Goal: Information Seeking & Learning: Find specific fact

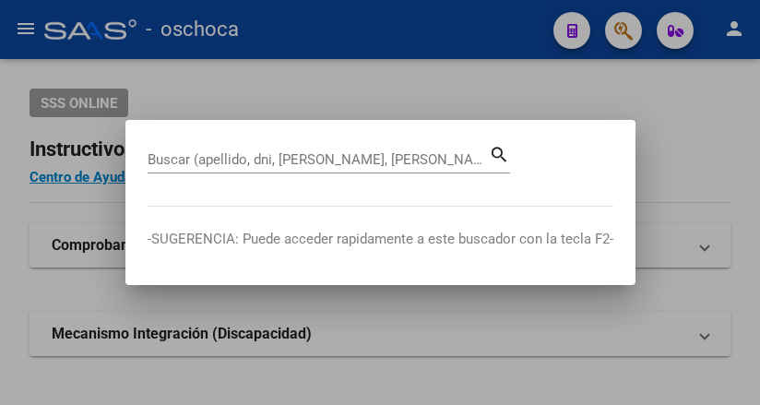
click at [312, 158] on input "Buscar (apellido, dni, [PERSON_NAME], [PERSON_NAME], cuit, obra social)" at bounding box center [318, 159] width 341 height 17
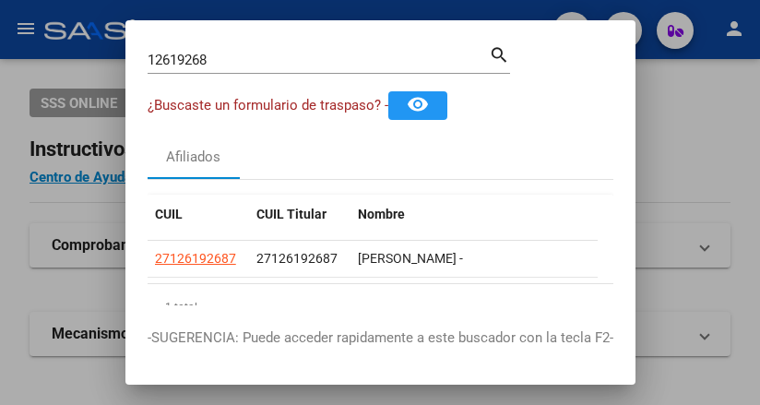
click at [282, 156] on div "Afiliados" at bounding box center [381, 157] width 466 height 44
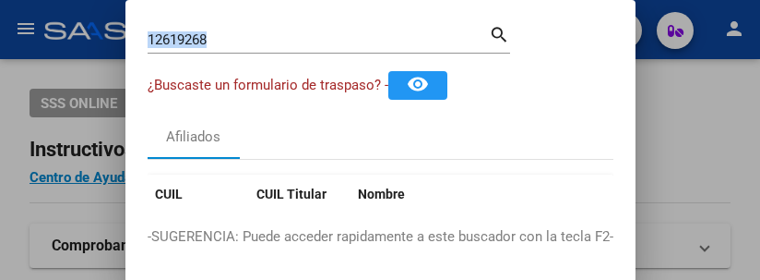
drag, startPoint x: 234, startPoint y: 51, endPoint x: 231, endPoint y: 39, distance: 12.6
click at [232, 39] on div "12619268 Buscar (apellido, dni, cuil, [PERSON_NAME], cuit, obra social) search" at bounding box center [329, 46] width 363 height 49
click at [221, 38] on input "12619268" at bounding box center [318, 39] width 341 height 17
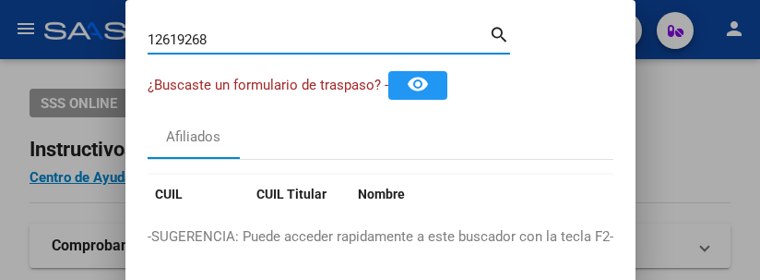
drag, startPoint x: 221, startPoint y: 38, endPoint x: 34, endPoint y: 0, distance: 191.1
click at [31, 9] on div "12619268 Buscar (apellido, dni, cuil, nro traspaso, cuit, obra social) search ¿…" at bounding box center [380, 140] width 760 height 280
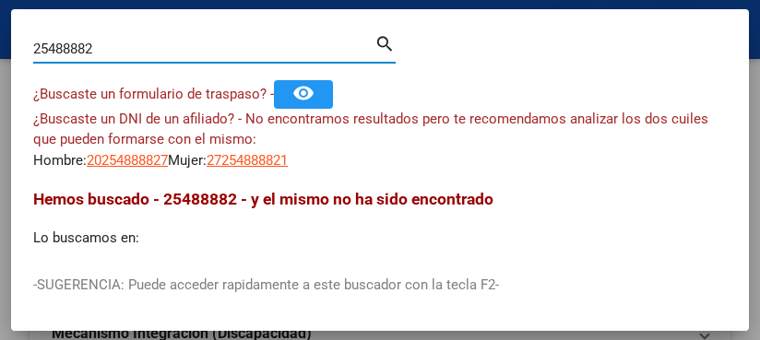
click at [78, 45] on input "25488882" at bounding box center [203, 49] width 341 height 17
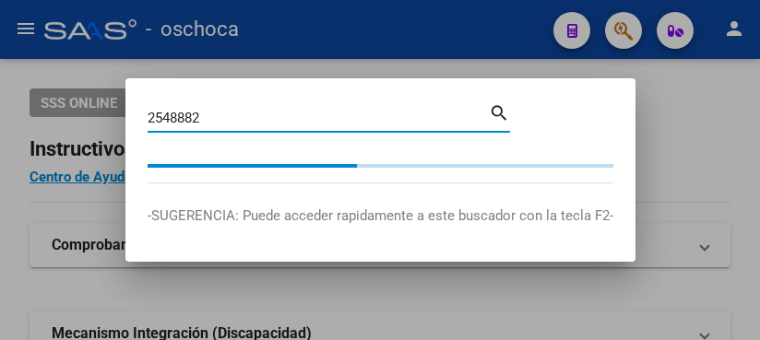
drag, startPoint x: 266, startPoint y: 117, endPoint x: 62, endPoint y: 111, distance: 204.0
click at [63, 111] on div "2548882 Buscar (apellido, dni, cuil, nro traspaso, cuit, obra social) search -S…" at bounding box center [380, 170] width 760 height 340
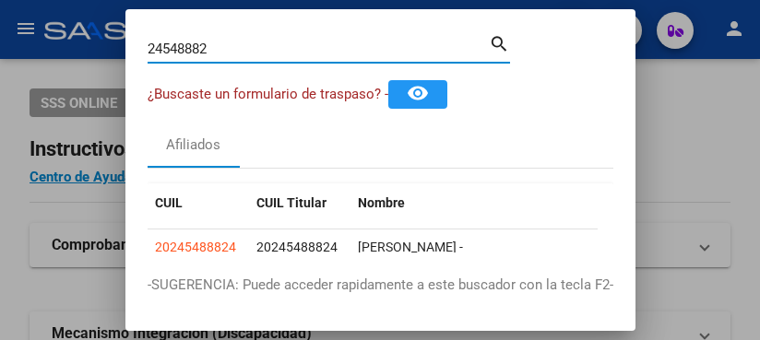
drag, startPoint x: 219, startPoint y: 45, endPoint x: -84, endPoint y: -8, distance: 307.3
click at [0, 0] on html "menu - oschoca person Firma Express Inicio Instructivos Contacto OS Padrón Afil…" at bounding box center [380, 170] width 760 height 340
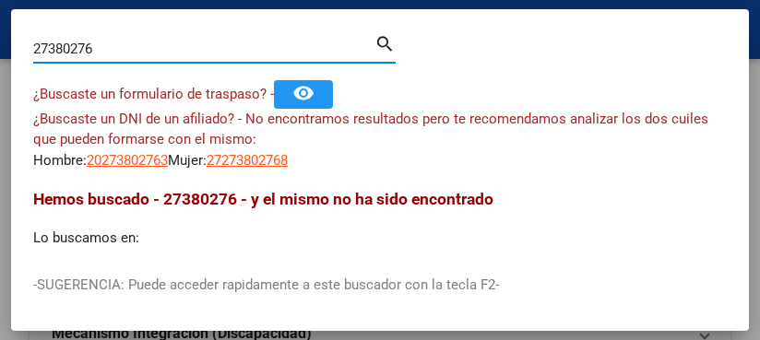
drag, startPoint x: 125, startPoint y: 52, endPoint x: -185, endPoint y: -29, distance: 321.1
click at [0, 0] on html "menu - oschoca person Firma Express Inicio Instructivos Contacto OS Padrón Afil…" at bounding box center [380, 170] width 760 height 340
drag, startPoint x: 101, startPoint y: 46, endPoint x: 14, endPoint y: 53, distance: 87.9
click at [16, 54] on mat-dialog-content "93611793 Buscar (apellido, dni, cuil, nro traspaso, cuit, obra social) search ¿…" at bounding box center [380, 141] width 738 height 221
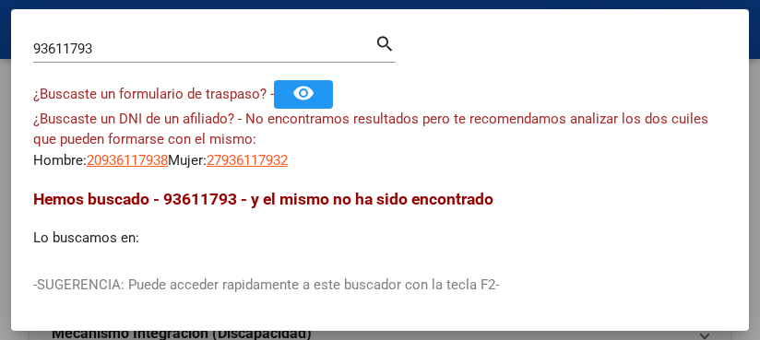
click at [106, 61] on div "93611793 Buscar (apellido, dni, [PERSON_NAME], [PERSON_NAME], cuit, obra social)" at bounding box center [203, 49] width 341 height 28
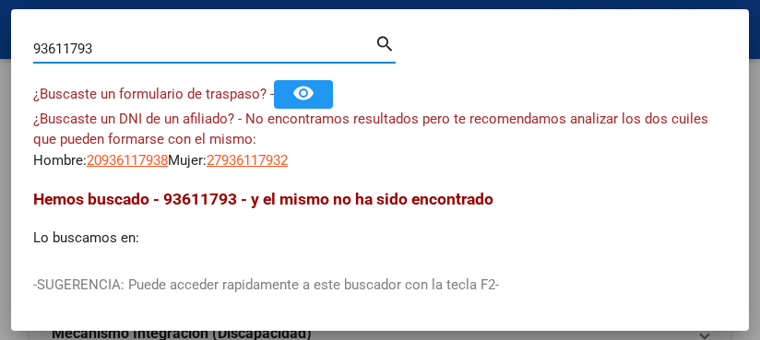
click at [109, 44] on input "93611793" at bounding box center [203, 49] width 341 height 17
click at [124, 41] on input "93611793" at bounding box center [203, 49] width 341 height 17
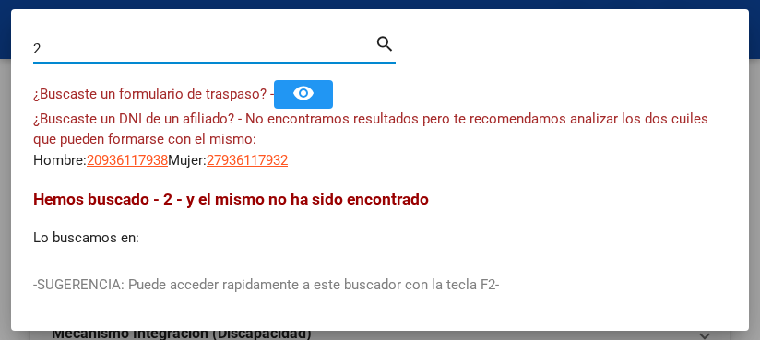
drag, startPoint x: 65, startPoint y: 44, endPoint x: -141, endPoint y: -28, distance: 218.0
click at [0, 0] on html "menu - oschoca person Firma Express Inicio Instructivos Contacto OS Padrón Afil…" at bounding box center [380, 170] width 760 height 340
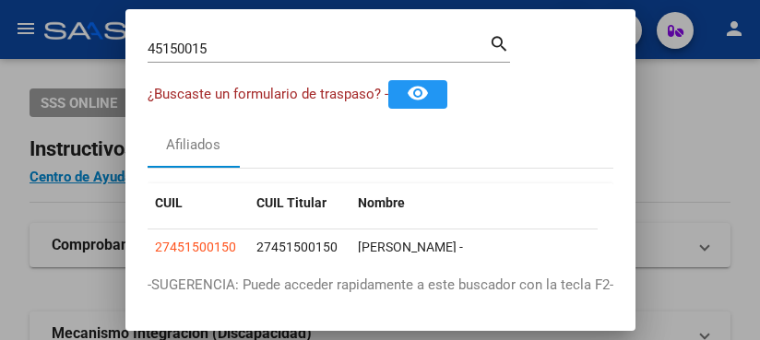
click at [221, 39] on div "45150015 Buscar (apellido, dni, cuil, nro traspaso, cuit, obra social)" at bounding box center [318, 49] width 341 height 28
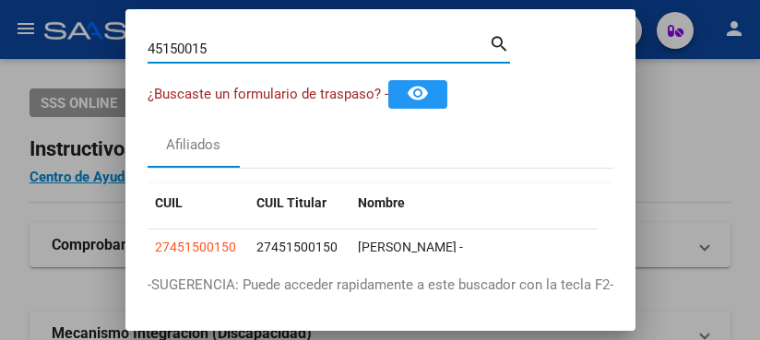
drag, startPoint x: 220, startPoint y: 43, endPoint x: 17, endPoint y: -20, distance: 212.7
click at [17, 0] on html "menu - oschoca person Firma Express Inicio Instructivos Contacto OS Padrón Afil…" at bounding box center [380, 170] width 760 height 340
click at [215, 50] on input "42028207" at bounding box center [318, 49] width 341 height 17
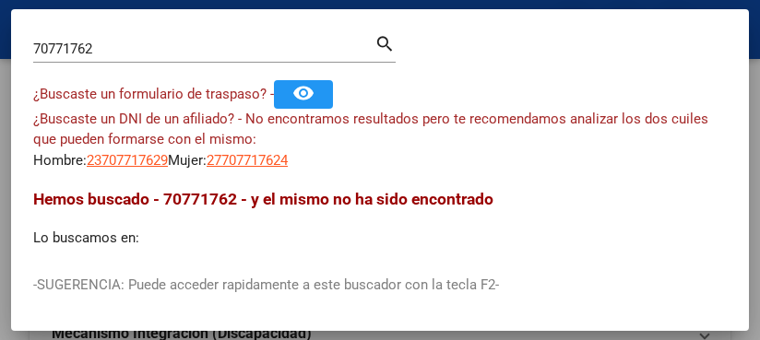
click at [126, 42] on div "70771762 Buscar (apellido, dni, [PERSON_NAME], nro traspaso, cuit, obra social)" at bounding box center [203, 49] width 341 height 28
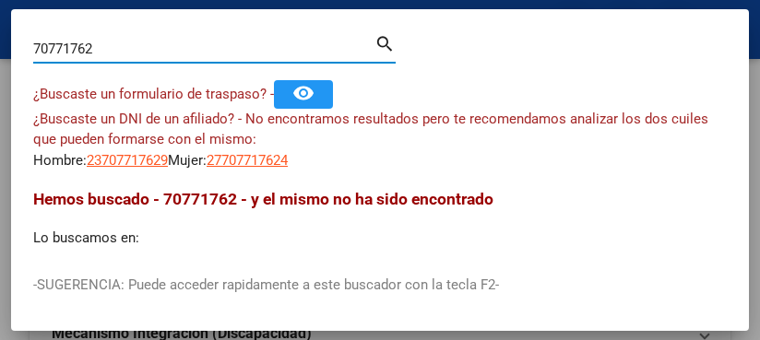
click at [126, 42] on input "70771762" at bounding box center [203, 49] width 341 height 17
click at [132, 41] on input "70771762" at bounding box center [203, 49] width 341 height 17
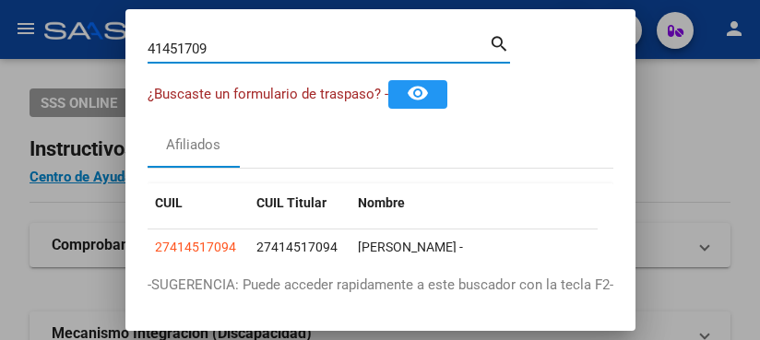
drag, startPoint x: 224, startPoint y: 54, endPoint x: 131, endPoint y: 48, distance: 93.4
click at [131, 48] on mat-dialog-content "41451709 Buscar (apellido, dni, cuil, nro traspaso, cuit, obra social) search ¿…" at bounding box center [380, 141] width 510 height 221
drag, startPoint x: 223, startPoint y: 54, endPoint x: 115, endPoint y: 35, distance: 109.7
click at [115, 35] on div "46419378 Buscar (apellido, dni, cuil, nro traspaso, cuit, obra social) search ¿…" at bounding box center [380, 170] width 760 height 340
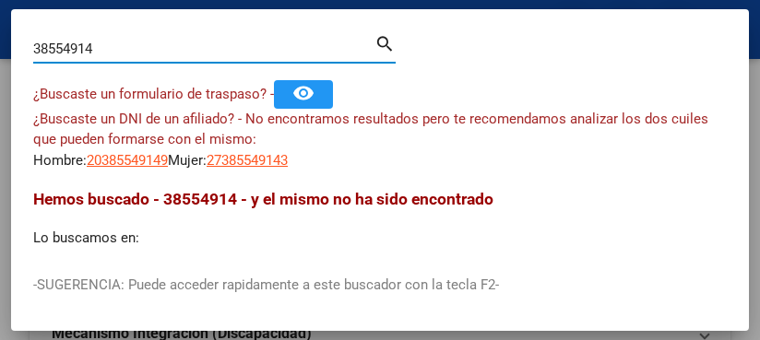
click at [109, 50] on input "38554914" at bounding box center [203, 49] width 341 height 17
drag, startPoint x: 139, startPoint y: 47, endPoint x: -19, endPoint y: 40, distance: 158.9
click at [0, 40] on html "menu - oschoca person Firma Express Inicio Instructivos Contacto OS Padrón Afil…" at bounding box center [380, 170] width 760 height 340
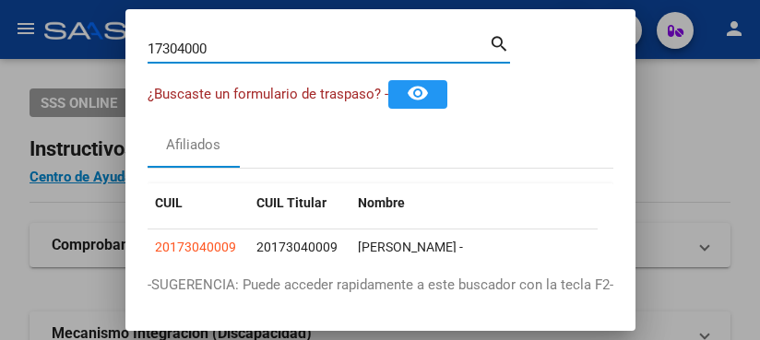
drag, startPoint x: 215, startPoint y: 41, endPoint x: 33, endPoint y: 13, distance: 183.9
click at [33, 13] on div "17304000 Buscar (apellido, dni, cuil, nro traspaso, cuit, obra social) search ¿…" at bounding box center [380, 170] width 760 height 340
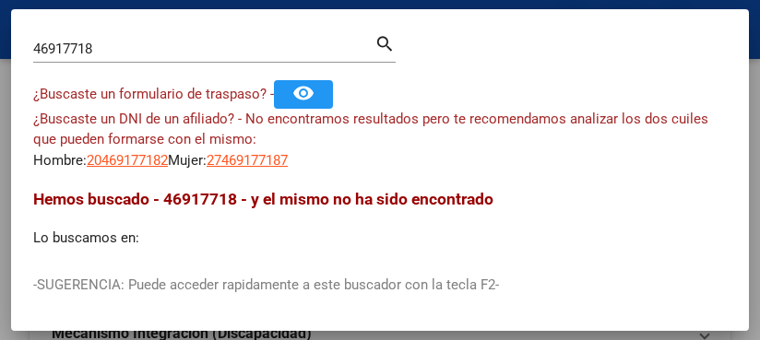
click at [108, 46] on input "46917718" at bounding box center [203, 49] width 341 height 17
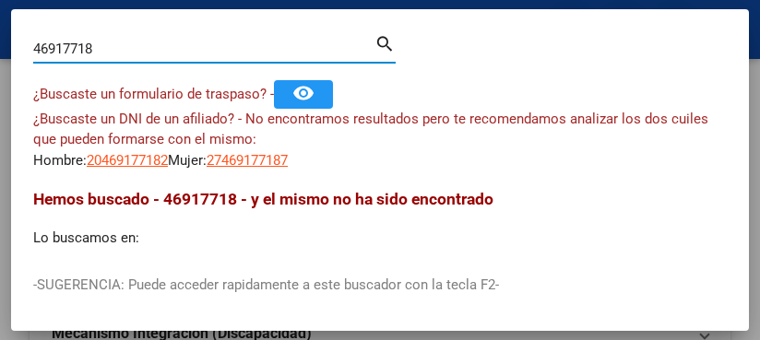
click at [108, 46] on input "46917718" at bounding box center [203, 49] width 341 height 17
drag, startPoint x: 95, startPoint y: 53, endPoint x: -68, endPoint y: 39, distance: 163.9
click at [0, 39] on html "menu - oschoca person Firma Express Inicio Instructivos Contacto OS Padrón Afil…" at bounding box center [380, 170] width 760 height 340
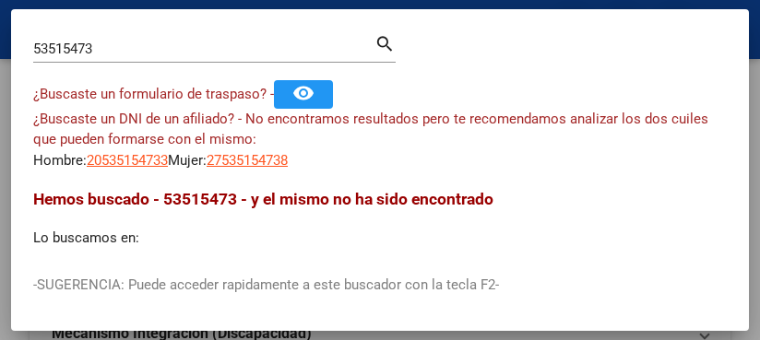
click at [115, 45] on input "53515473" at bounding box center [203, 49] width 341 height 17
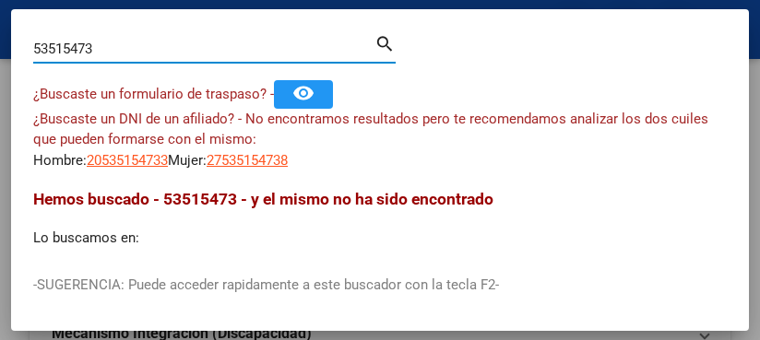
click at [115, 43] on input "53515473" at bounding box center [203, 49] width 341 height 17
click at [131, 48] on input "20867098" at bounding box center [203, 49] width 341 height 17
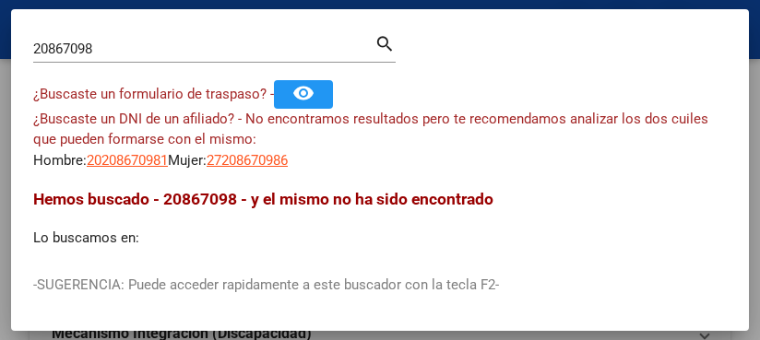
click at [105, 36] on div "20867098 Buscar (apellido, dni, [PERSON_NAME], nro traspaso, cuit, obra social)" at bounding box center [203, 49] width 341 height 28
click at [109, 35] on div "20867098 Buscar (apellido, dni, [PERSON_NAME], nro traspaso, cuit, obra social)" at bounding box center [203, 49] width 341 height 28
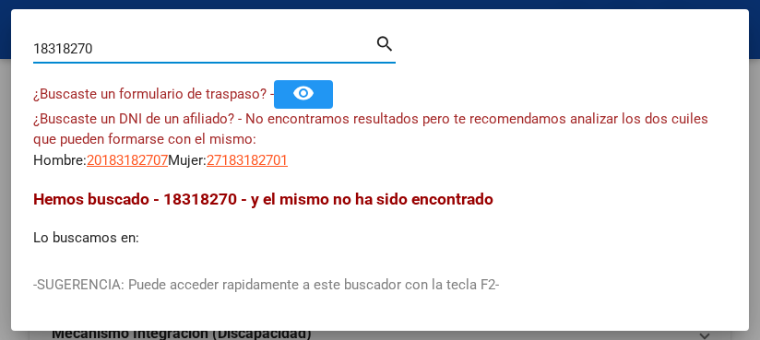
drag, startPoint x: 101, startPoint y: 41, endPoint x: -77, endPoint y: 55, distance: 178.7
click at [0, 55] on html "menu - oschoca person Firma Express Inicio Instructivos Contacto OS Padrón Afil…" at bounding box center [380, 170] width 760 height 340
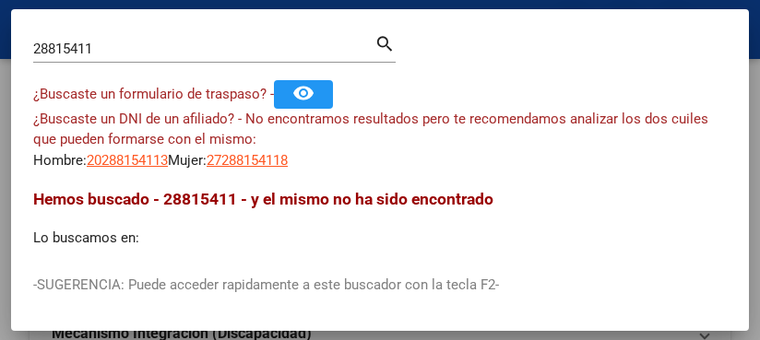
scroll to position [92, 0]
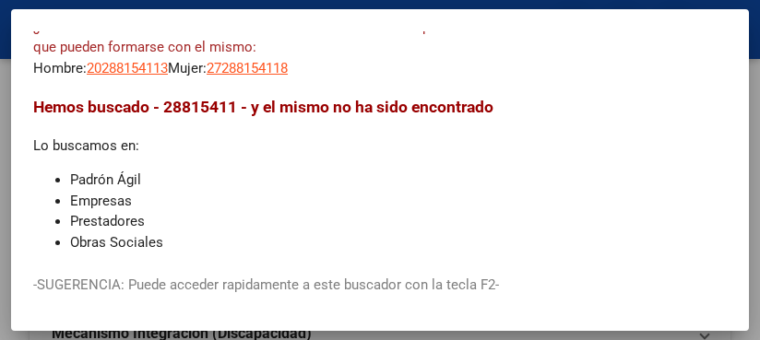
click at [370, 160] on div "Hemos buscado - 28815411 - y el mismo no ha sido encontrado Lo buscamos en: Pad…" at bounding box center [380, 205] width 694 height 221
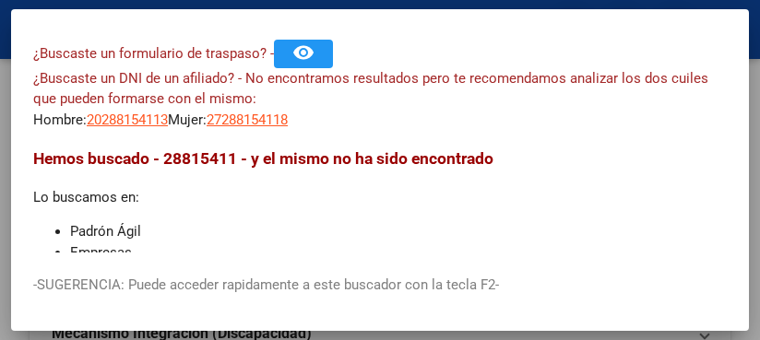
scroll to position [0, 0]
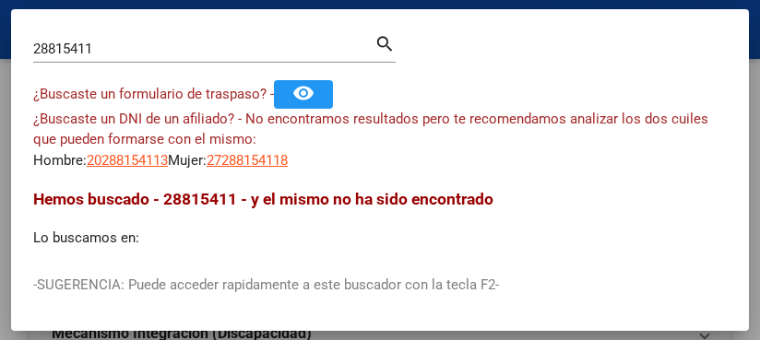
click at [113, 49] on input "28815411" at bounding box center [203, 49] width 341 height 17
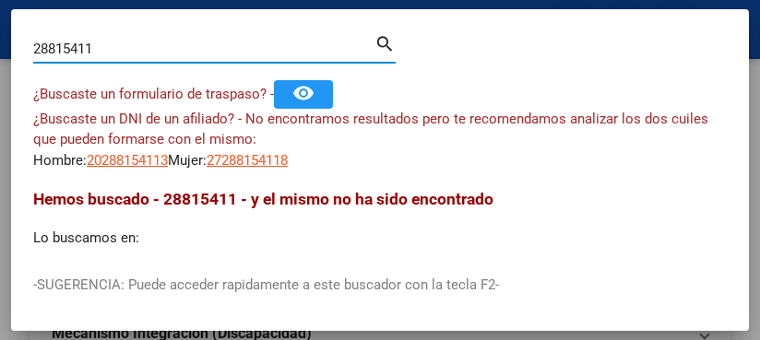
click at [113, 49] on input "28815411" at bounding box center [203, 49] width 341 height 17
type input "55029292"
